Goal: Task Accomplishment & Management: Manage account settings

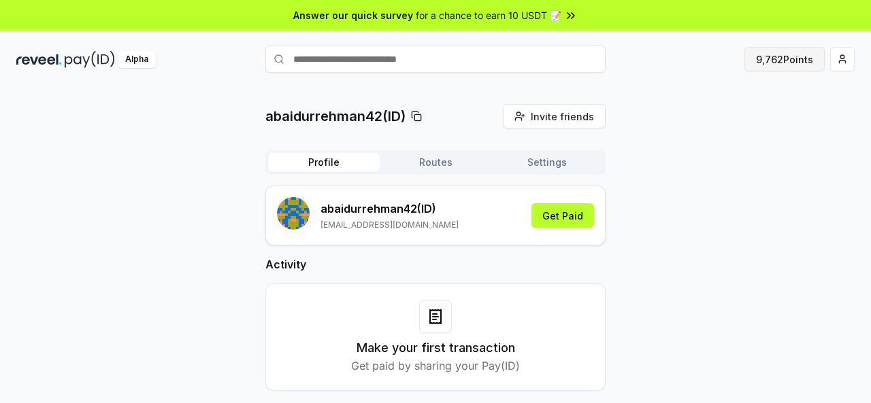
click at [786, 63] on button "9,762 Points" at bounding box center [784, 59] width 80 height 24
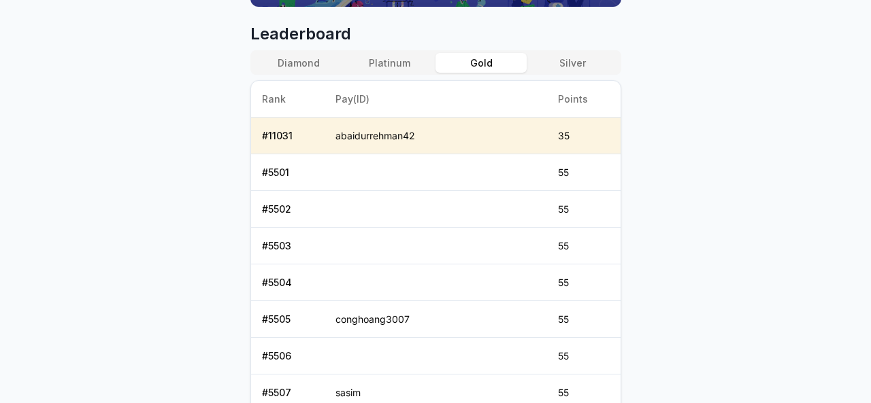
scroll to position [546, 0]
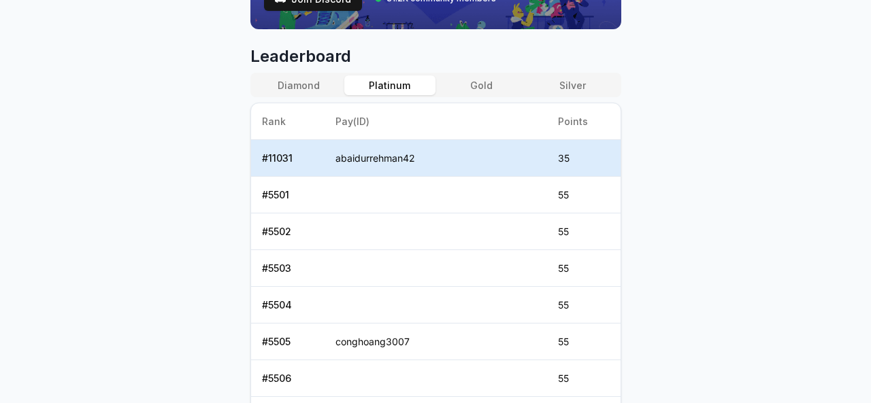
click at [389, 77] on button "Platinum" at bounding box center [389, 85] width 91 height 20
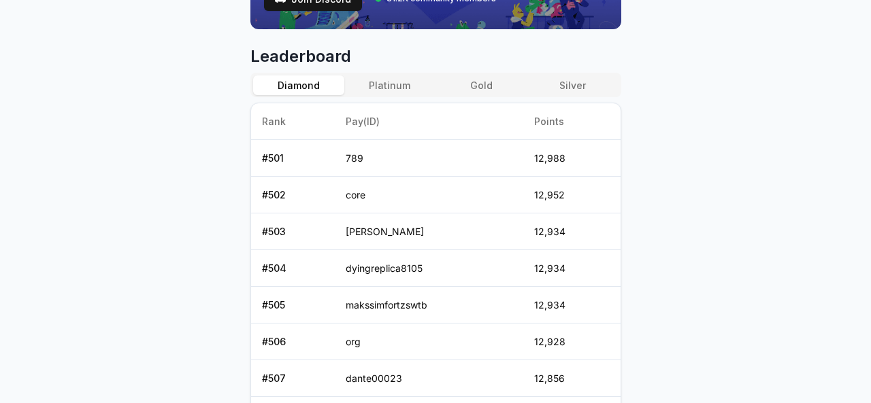
click at [307, 75] on button "Diamond" at bounding box center [298, 85] width 91 height 20
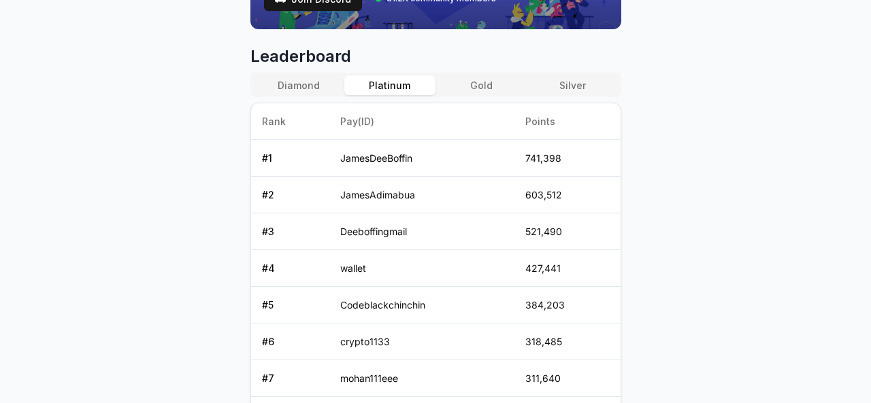
click at [404, 81] on button "Platinum" at bounding box center [389, 85] width 91 height 20
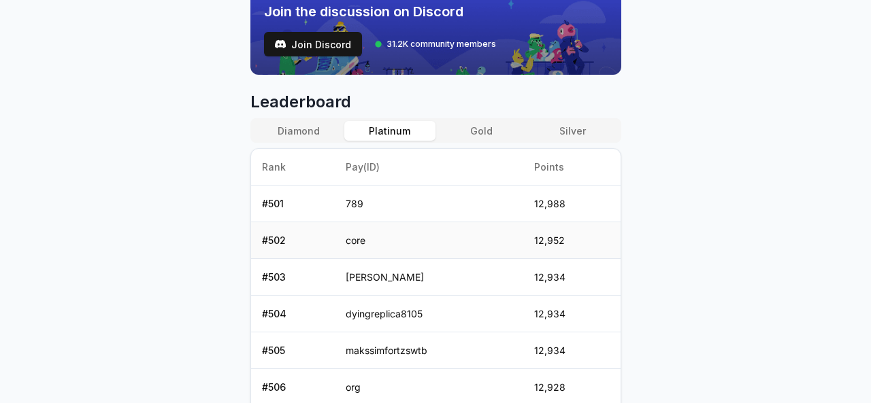
scroll to position [497, 0]
